Goal: Transaction & Acquisition: Subscribe to service/newsletter

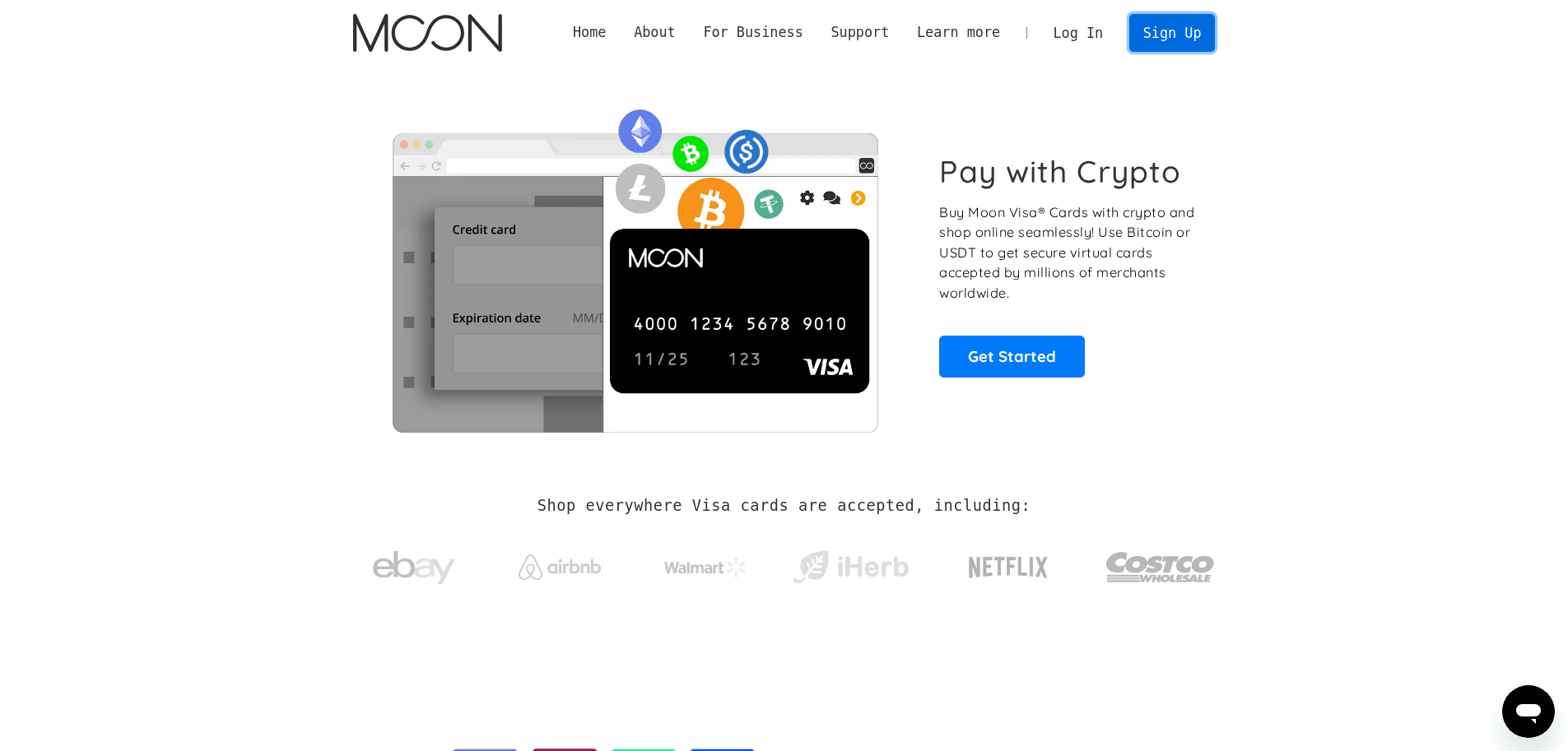
click at [1177, 21] on link "Sign Up" at bounding box center [1172, 32] width 86 height 37
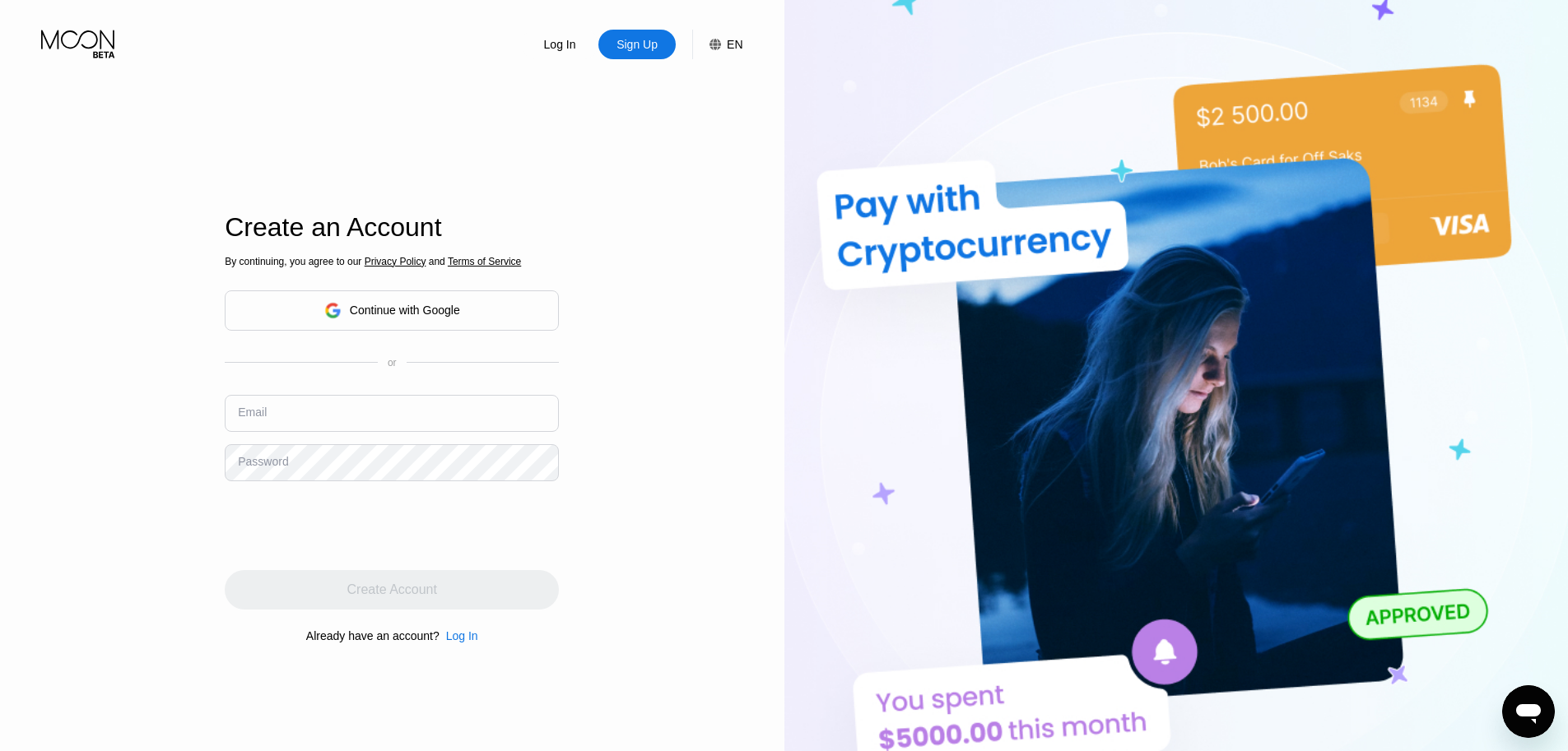
click at [407, 416] on input "text" at bounding box center [392, 413] width 334 height 37
type input "t"
type input "w"
